Goal: Task Accomplishment & Management: Use online tool/utility

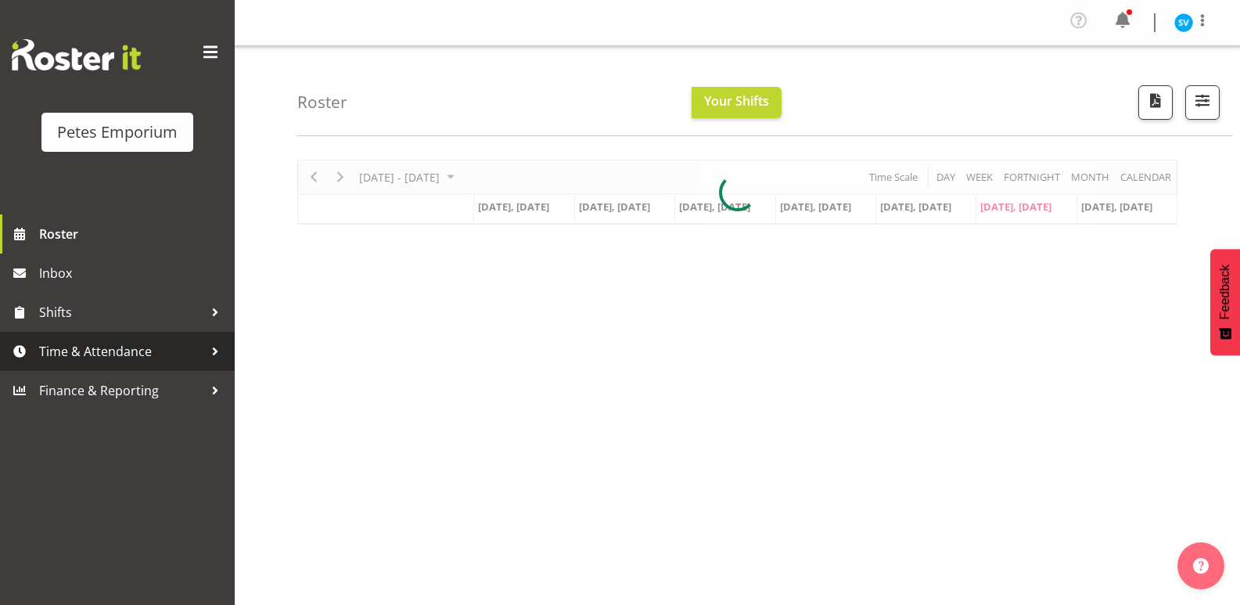
click at [68, 358] on span "Time & Attendance" at bounding box center [121, 351] width 164 height 23
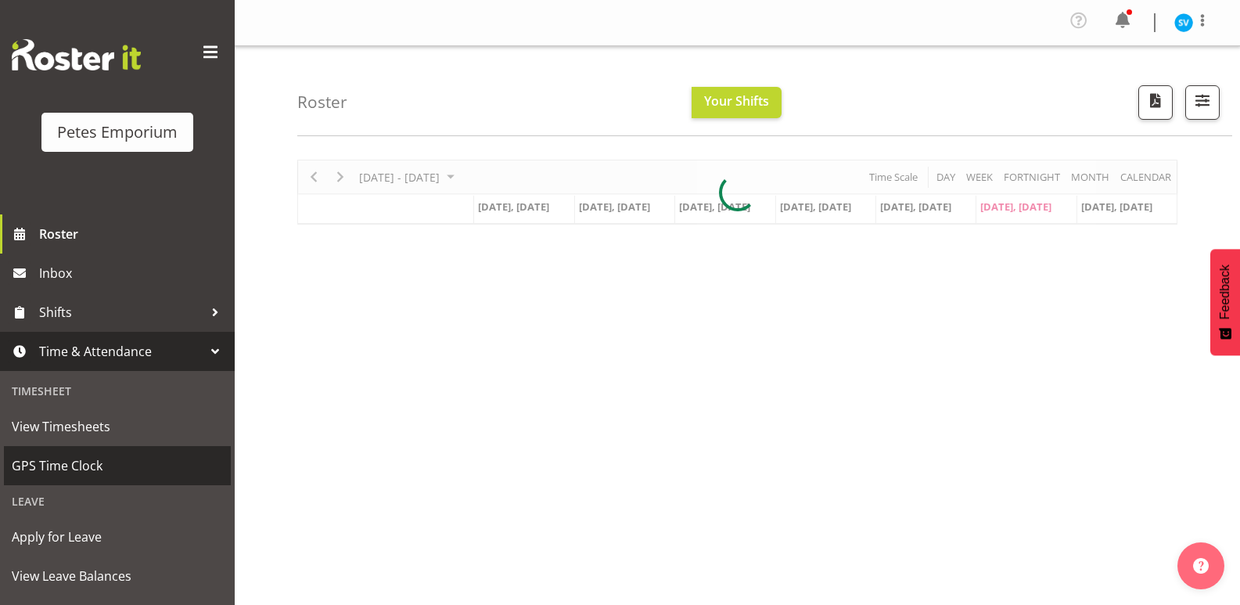
click at [86, 465] on span "GPS Time Clock" at bounding box center [117, 465] width 211 height 23
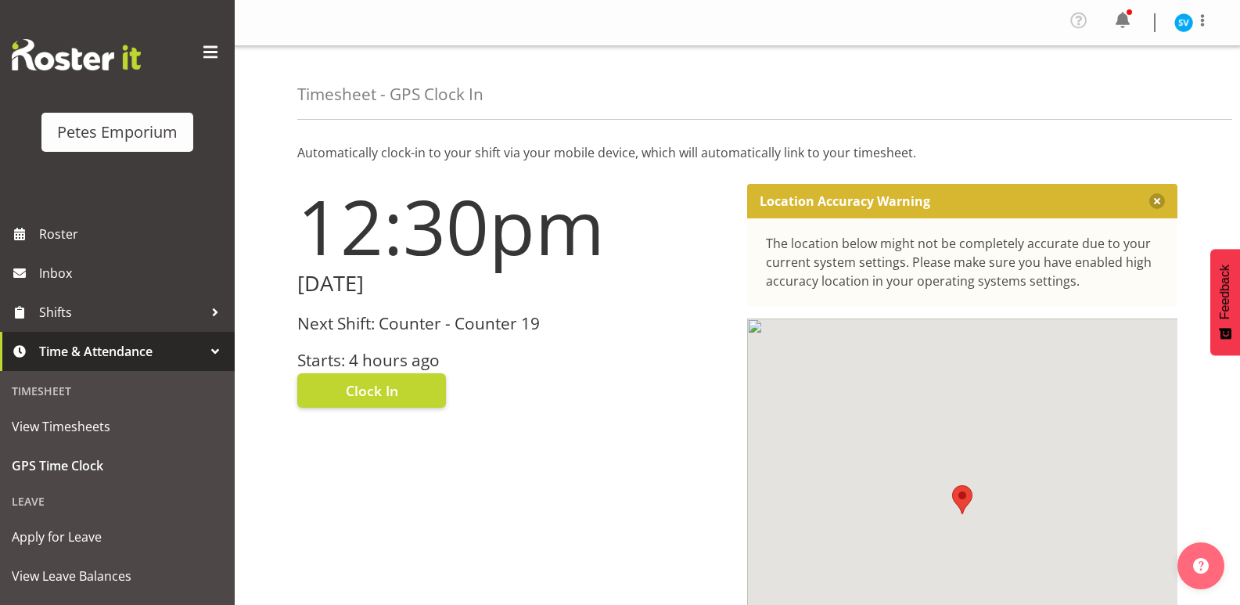
click at [392, 358] on h3 "Starts: 4 hours ago" at bounding box center [512, 360] width 431 height 18
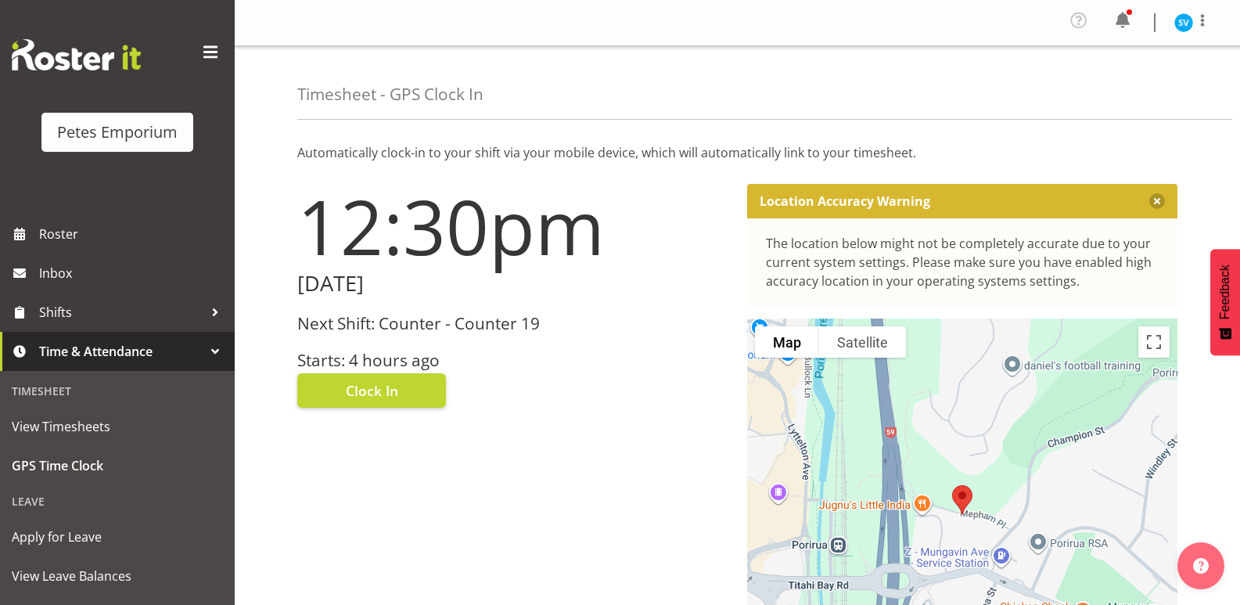
click at [395, 409] on div "12:30pm [DATE] Next Shift: Counter - Counter 19 Starts: 4 hours ago Clock In" at bounding box center [513, 446] width 450 height 545
click at [399, 389] on button "Clock In" at bounding box center [371, 390] width 149 height 34
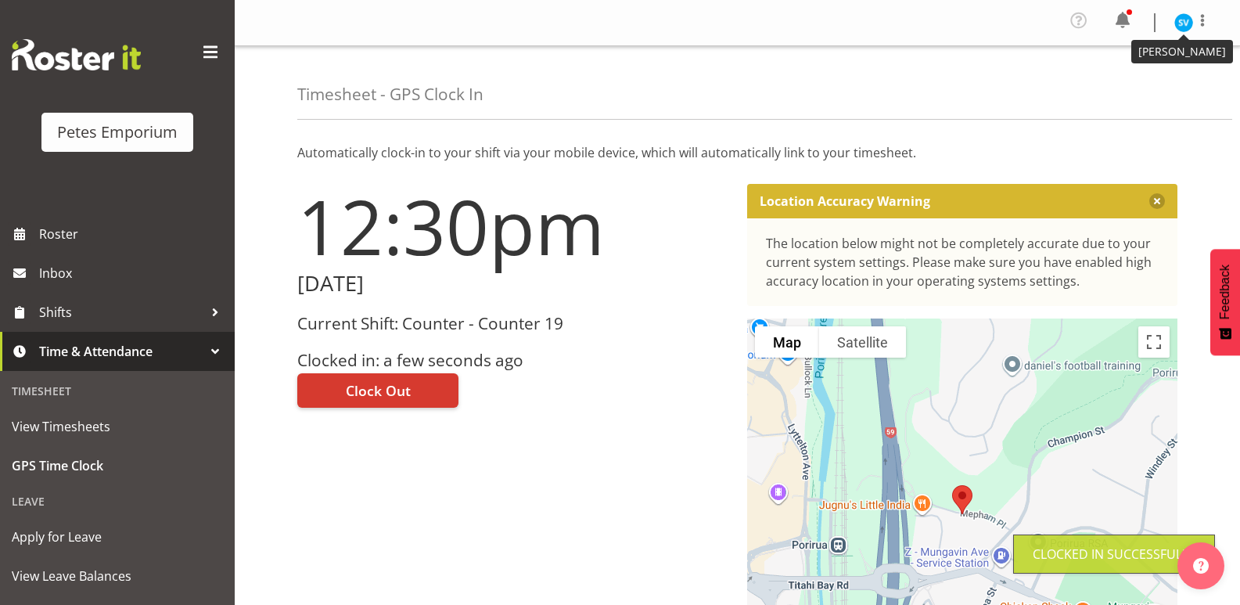
click at [1181, 25] on img at bounding box center [1183, 22] width 19 height 19
drag, startPoint x: 1148, startPoint y: 82, endPoint x: 1144, endPoint y: 54, distance: 28.4
click at [1148, 81] on link "Log Out" at bounding box center [1137, 86] width 150 height 28
